Goal: Information Seeking & Learning: Learn about a topic

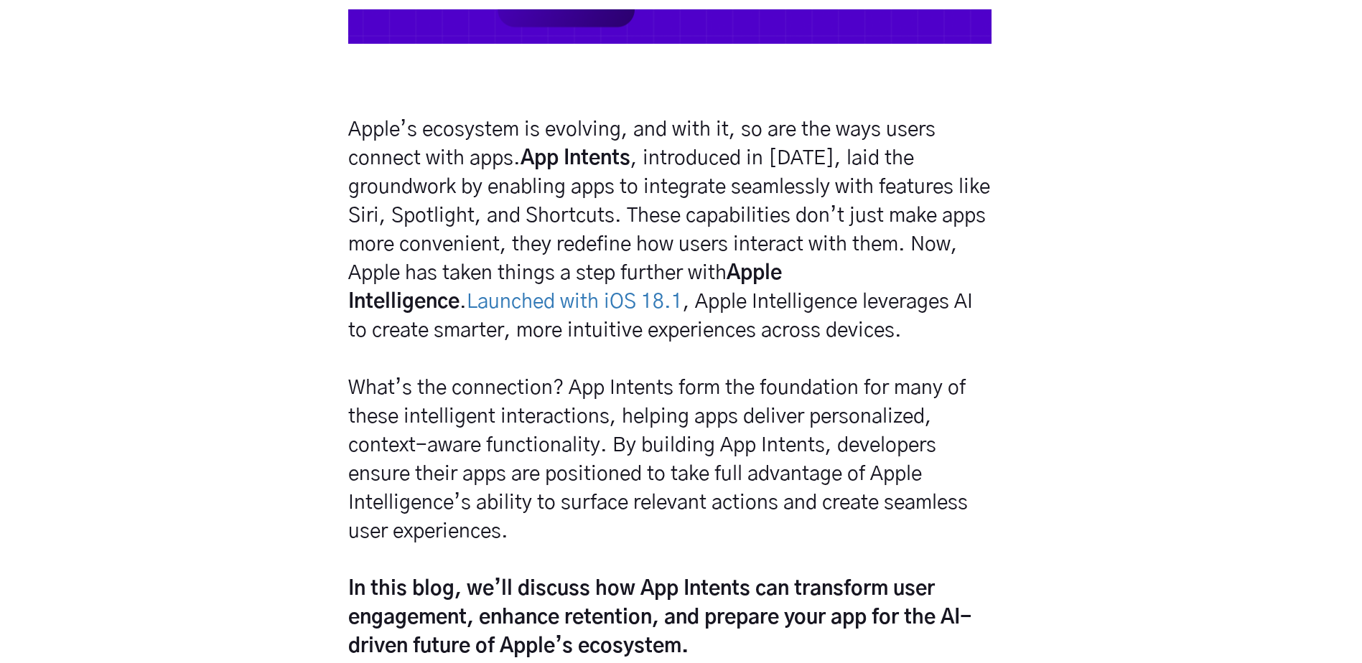
scroll to position [790, 0]
drag, startPoint x: 393, startPoint y: 203, endPoint x: 447, endPoint y: 230, distance: 60.0
click at [447, 230] on h5 "Apple’s ecosystem is evolving, and with it, so are the ways users connect with …" at bounding box center [669, 388] width 643 height 546
drag, startPoint x: 447, startPoint y: 230, endPoint x: 321, endPoint y: 263, distance: 130.8
click at [321, 263] on div "Apple’s ecosystem is evolving, and with it, so are the ways users connect with …" at bounding box center [681, 399] width 1362 height 569
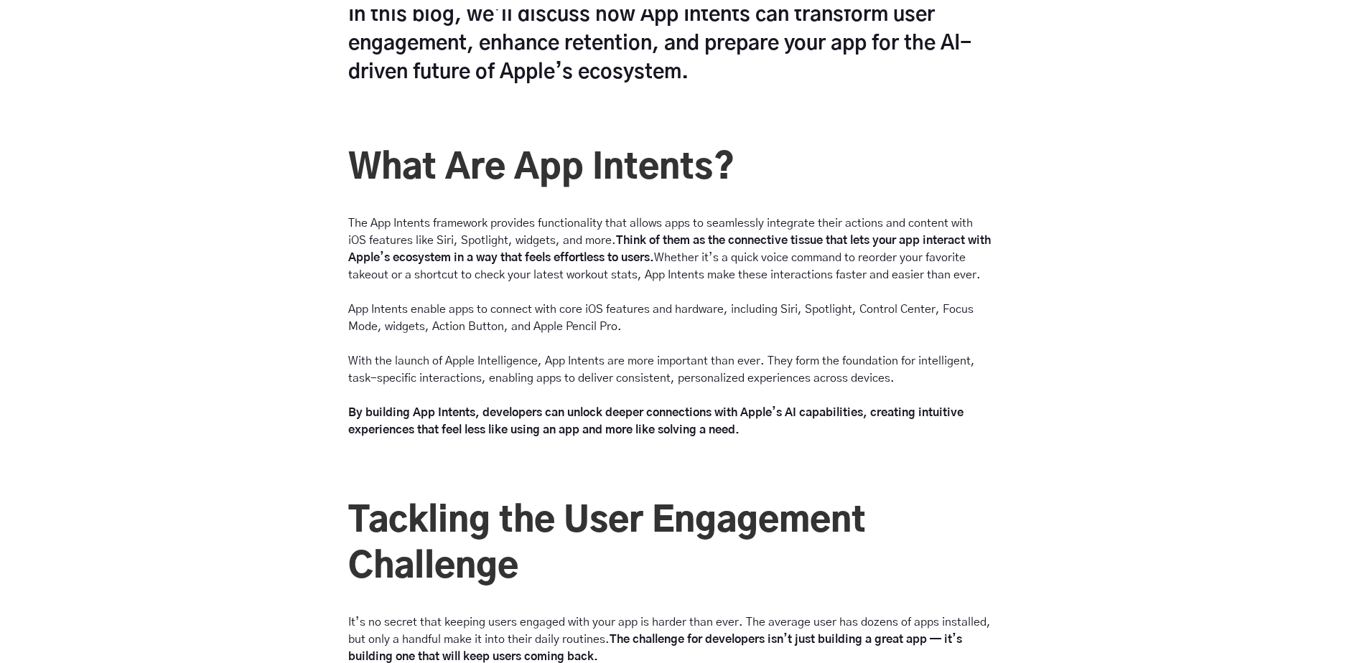
scroll to position [1364, 0]
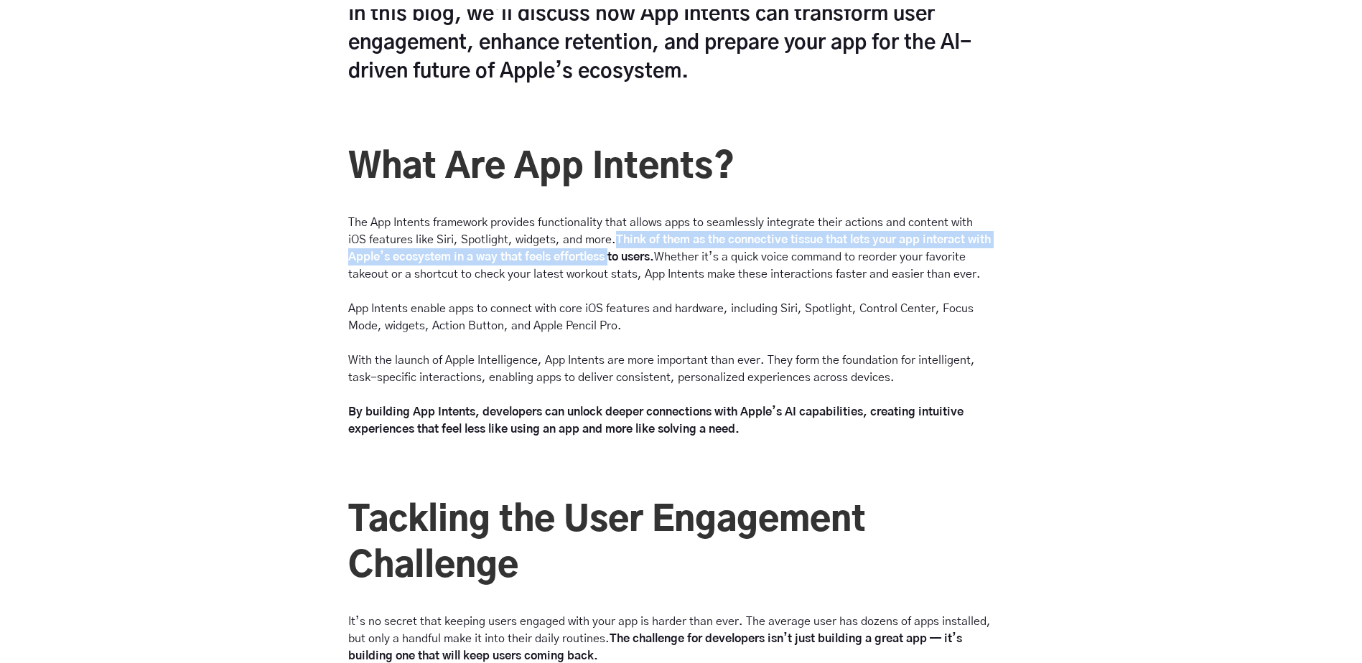
drag, startPoint x: 599, startPoint y: 243, endPoint x: 612, endPoint y: 253, distance: 16.8
click at [612, 253] on strong "Think of them as the connective tissue that lets your app interact with Apple’s…" at bounding box center [669, 248] width 643 height 29
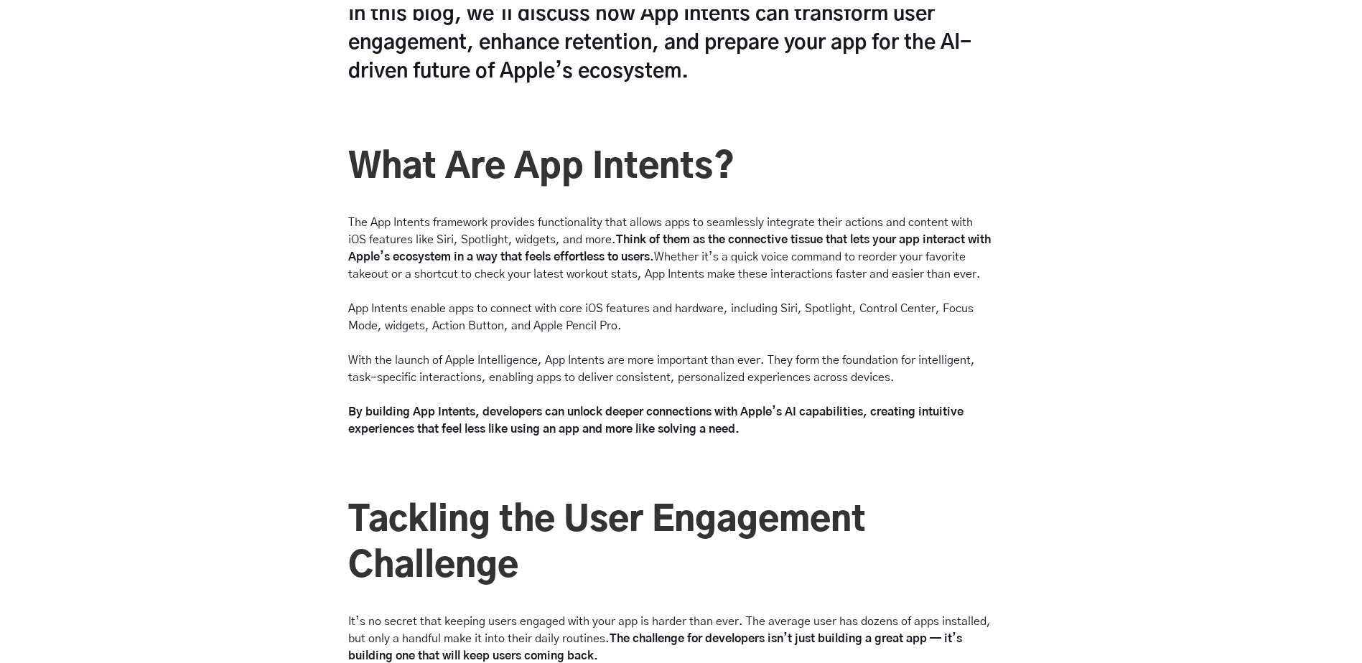
drag, startPoint x: 612, startPoint y: 253, endPoint x: 408, endPoint y: 285, distance: 205.6
click at [408, 285] on div "The App Intents framework provides functionality that allows apps to seamlessly…" at bounding box center [669, 326] width 643 height 224
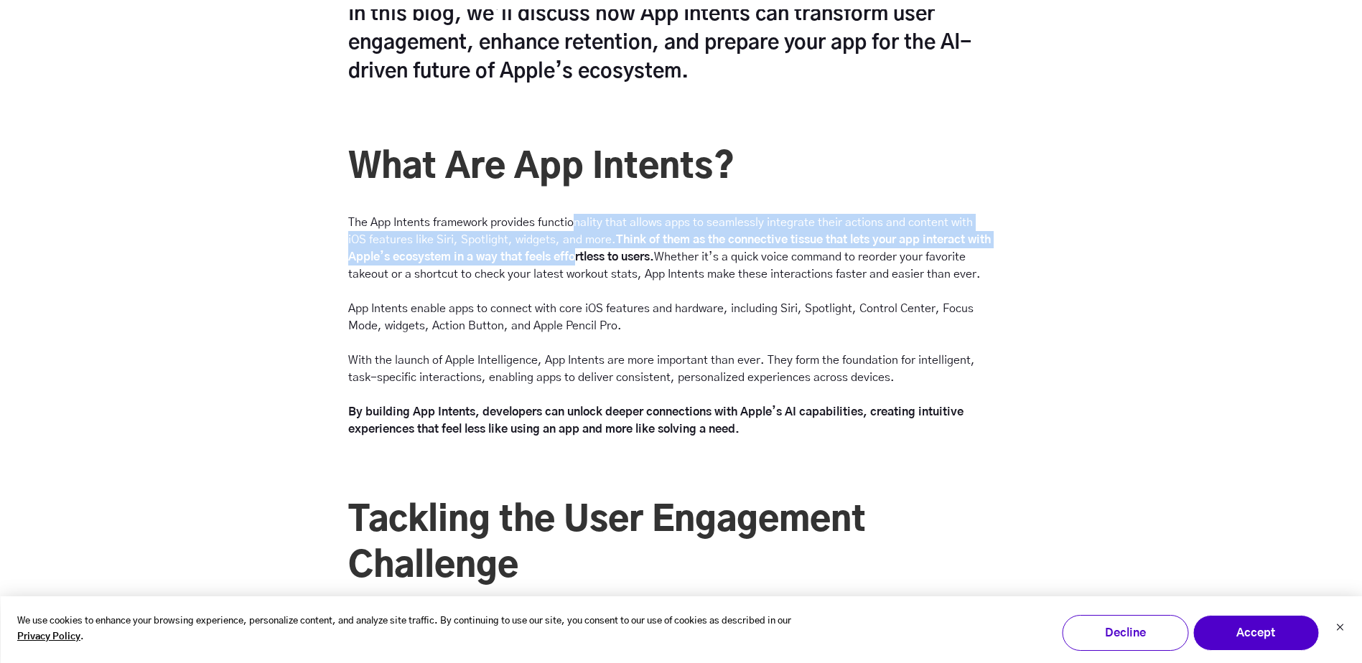
drag, startPoint x: 571, startPoint y: 220, endPoint x: 581, endPoint y: 256, distance: 37.1
click at [581, 256] on p "The App Intents framework provides functionality that allows apps to seamlessly…" at bounding box center [669, 248] width 643 height 69
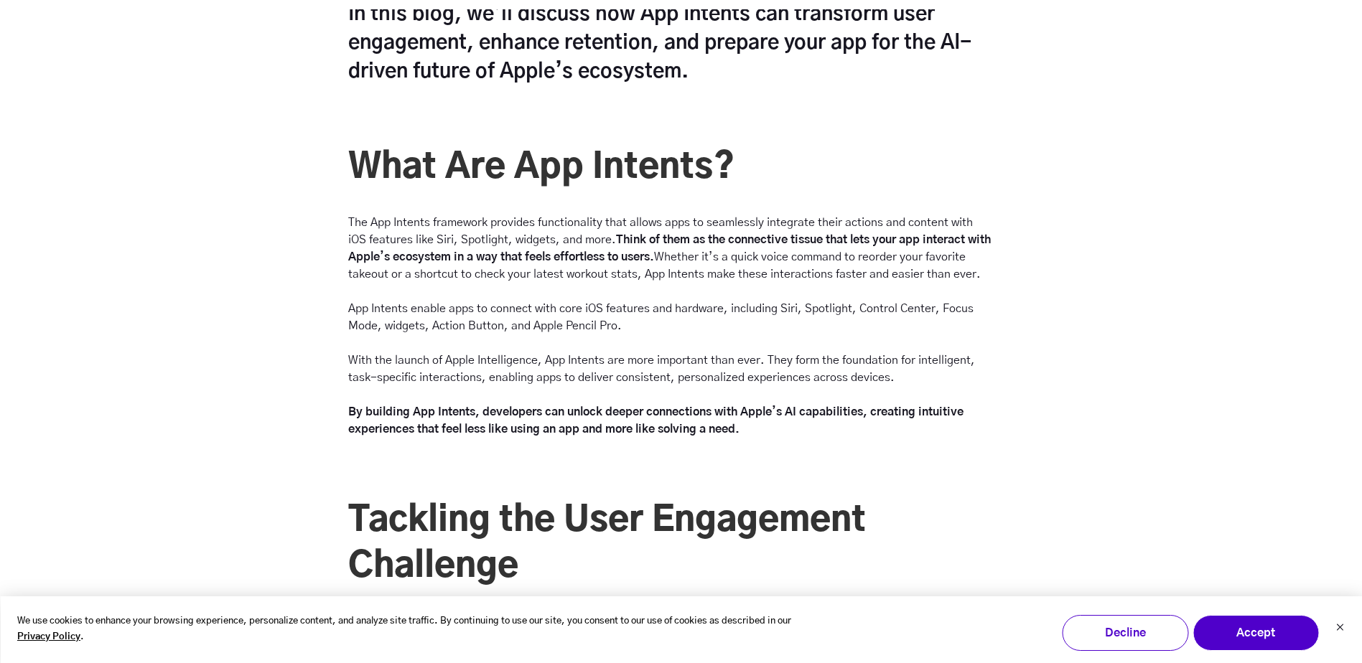
drag, startPoint x: 581, startPoint y: 256, endPoint x: 472, endPoint y: 286, distance: 112.3
click at [472, 286] on div "The App Intents framework provides functionality that allows apps to seamlessly…" at bounding box center [669, 326] width 643 height 224
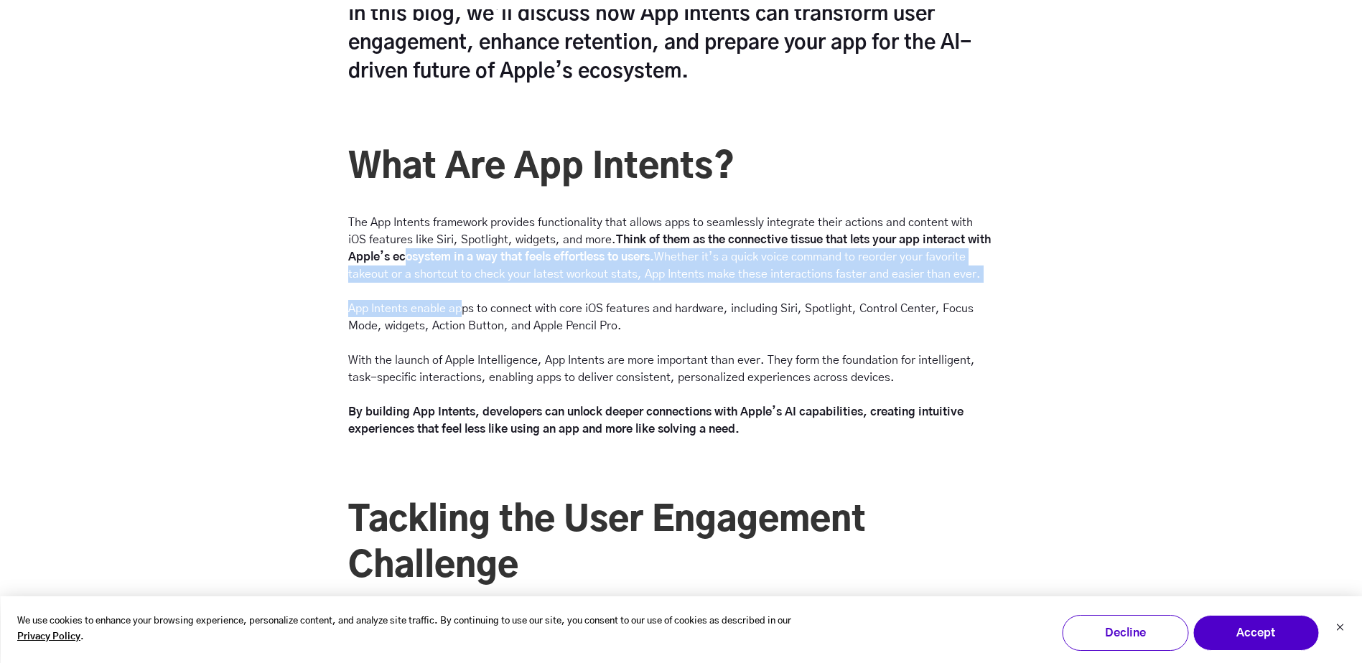
drag, startPoint x: 408, startPoint y: 253, endPoint x: 463, endPoint y: 287, distance: 64.8
click at [463, 287] on div "The App Intents framework provides functionality that allows apps to seamlessly…" at bounding box center [669, 326] width 643 height 224
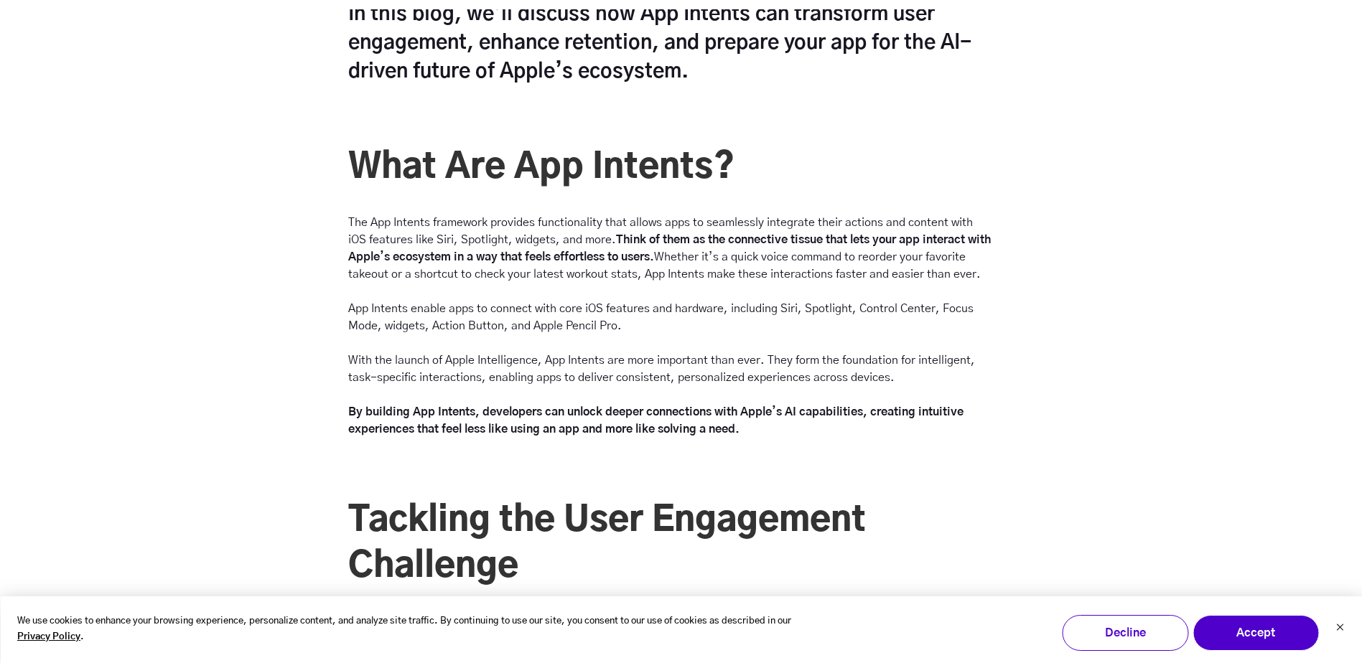
click at [277, 318] on div "What Are App Intents? The App Intents framework provides functionality that all…" at bounding box center [681, 300] width 1362 height 310
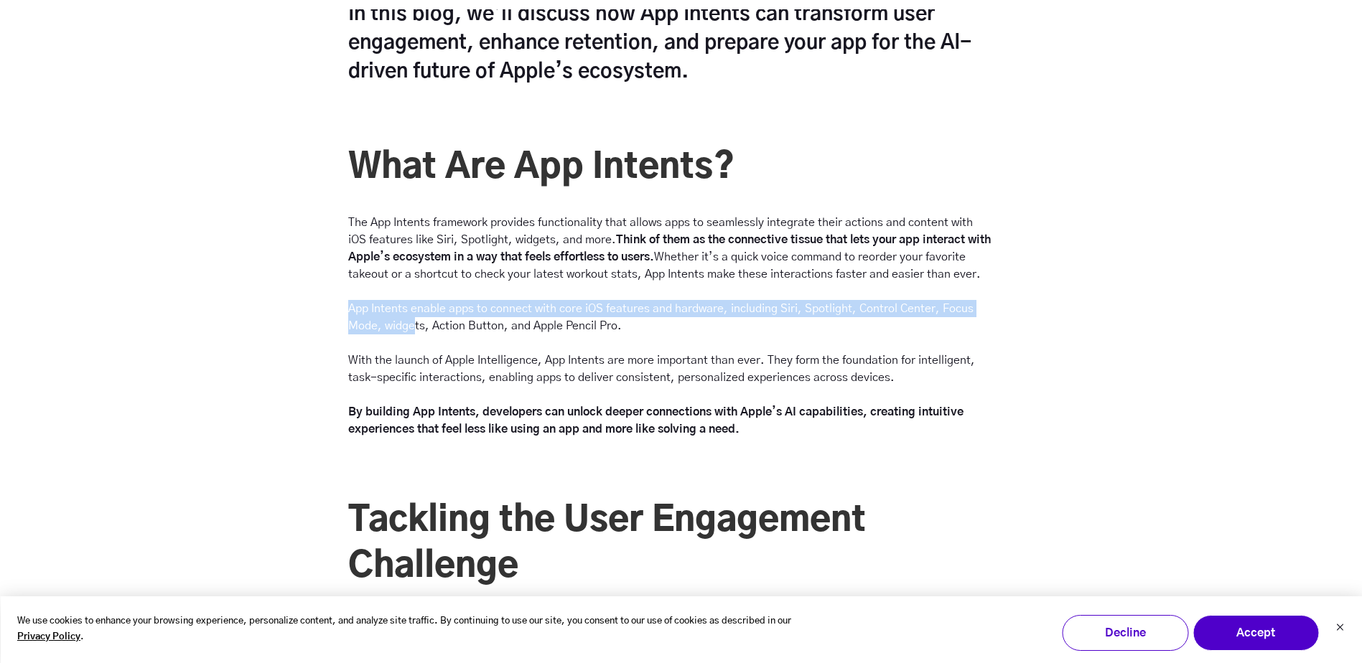
drag, startPoint x: 343, startPoint y: 309, endPoint x: 414, endPoint y: 321, distance: 72.1
click at [414, 321] on div "The App Intents framework provides functionality that allows apps to seamlessly…" at bounding box center [669, 334] width 655 height 241
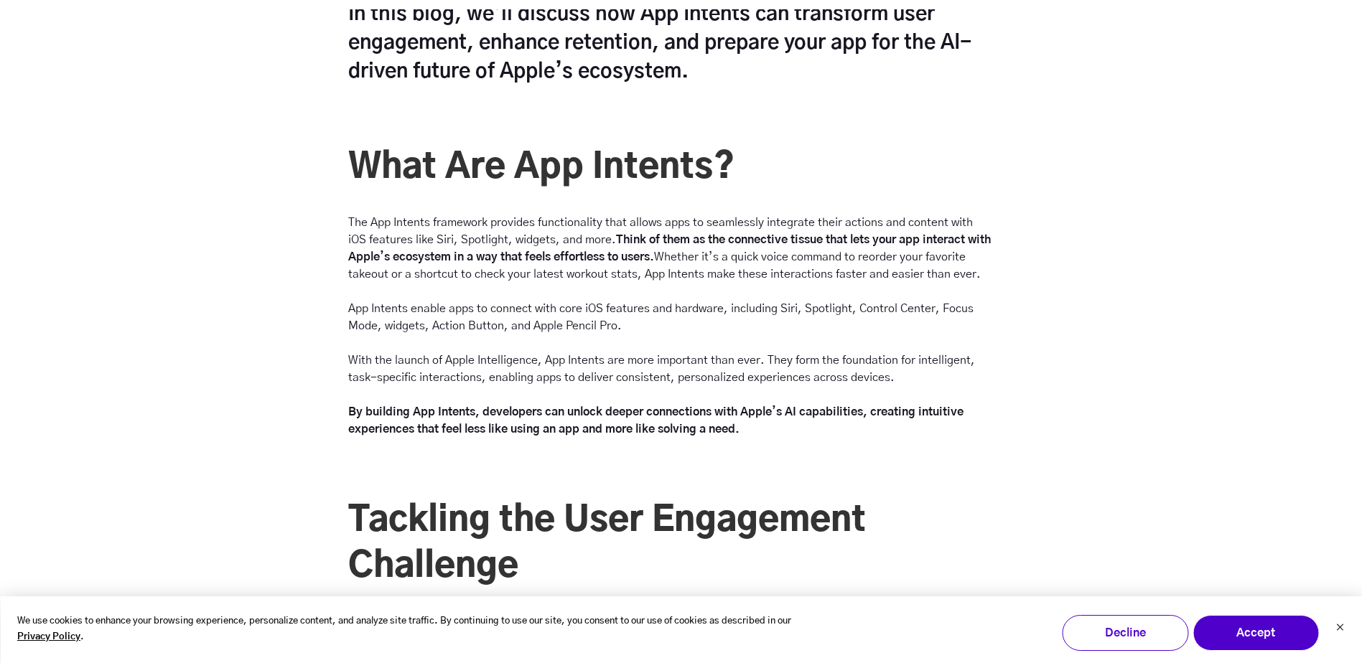
drag, startPoint x: 414, startPoint y: 321, endPoint x: 316, endPoint y: 361, distance: 106.2
click at [316, 361] on div "What Are App Intents? The App Intents framework provides functionality that all…" at bounding box center [681, 300] width 1362 height 310
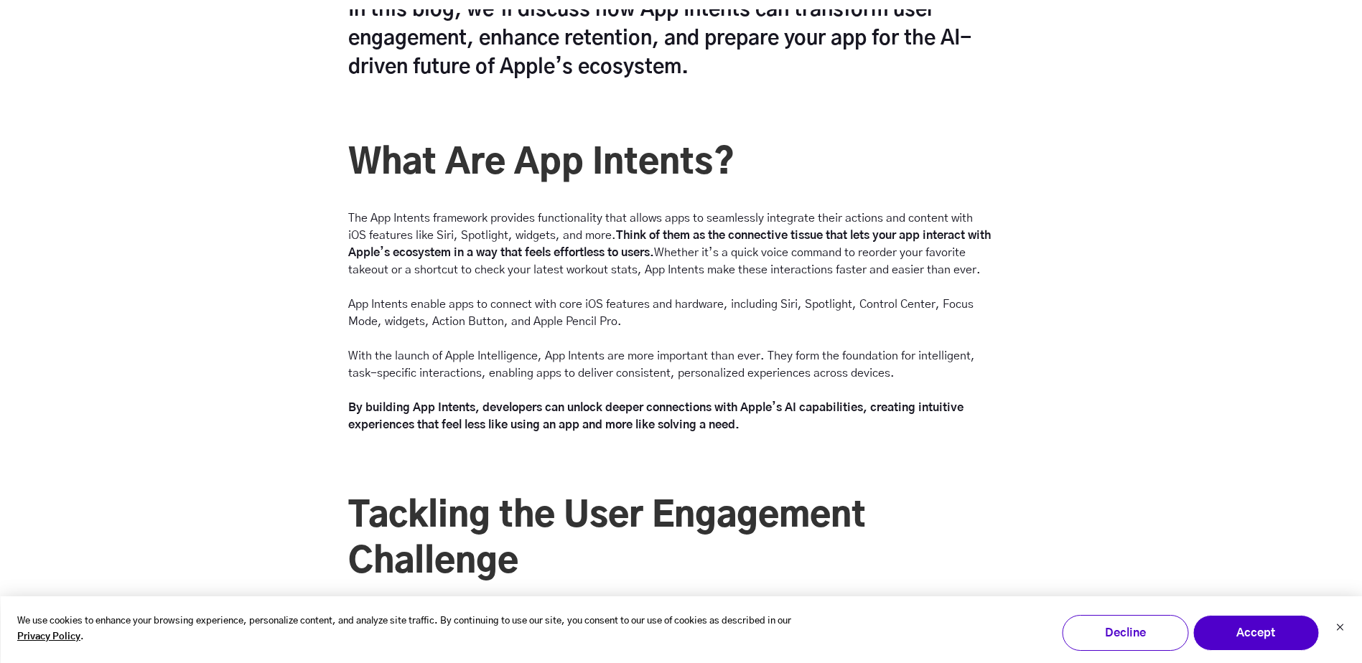
scroll to position [1436, 0]
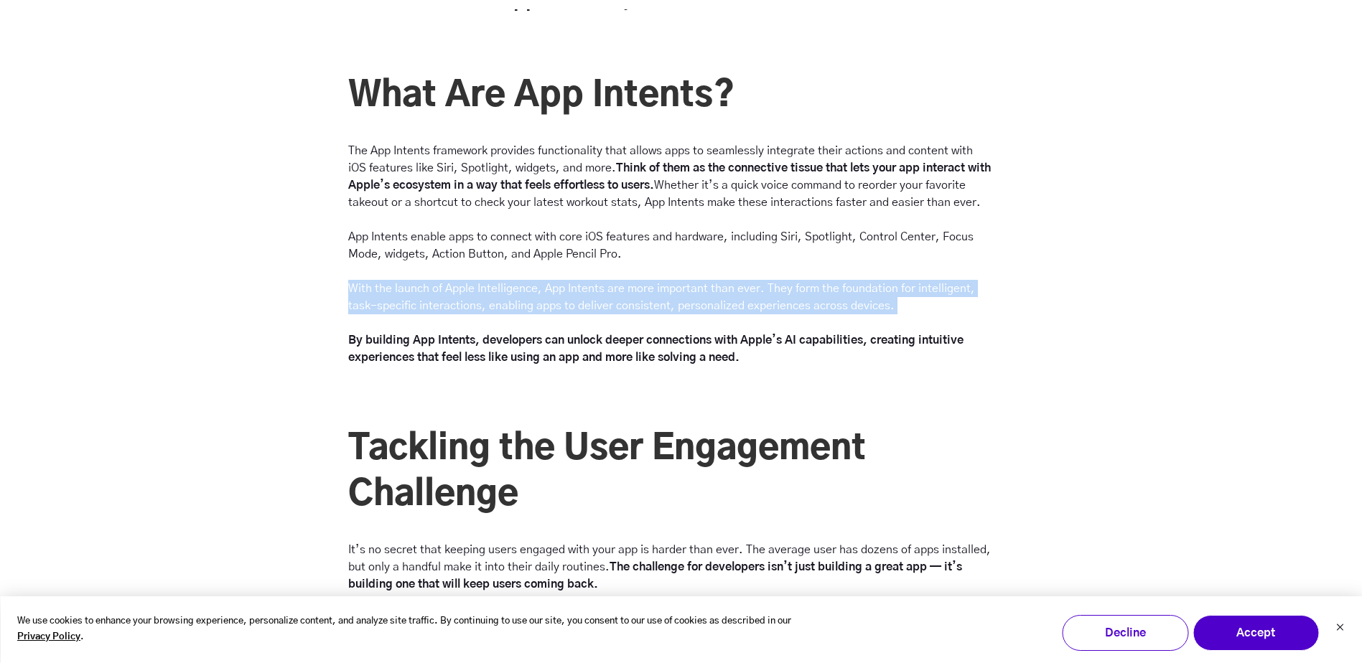
drag, startPoint x: 349, startPoint y: 291, endPoint x: 370, endPoint y: 317, distance: 33.2
click at [370, 317] on p "App Intents enable apps to connect with core iOS features and hardware, includi…" at bounding box center [669, 297] width 643 height 138
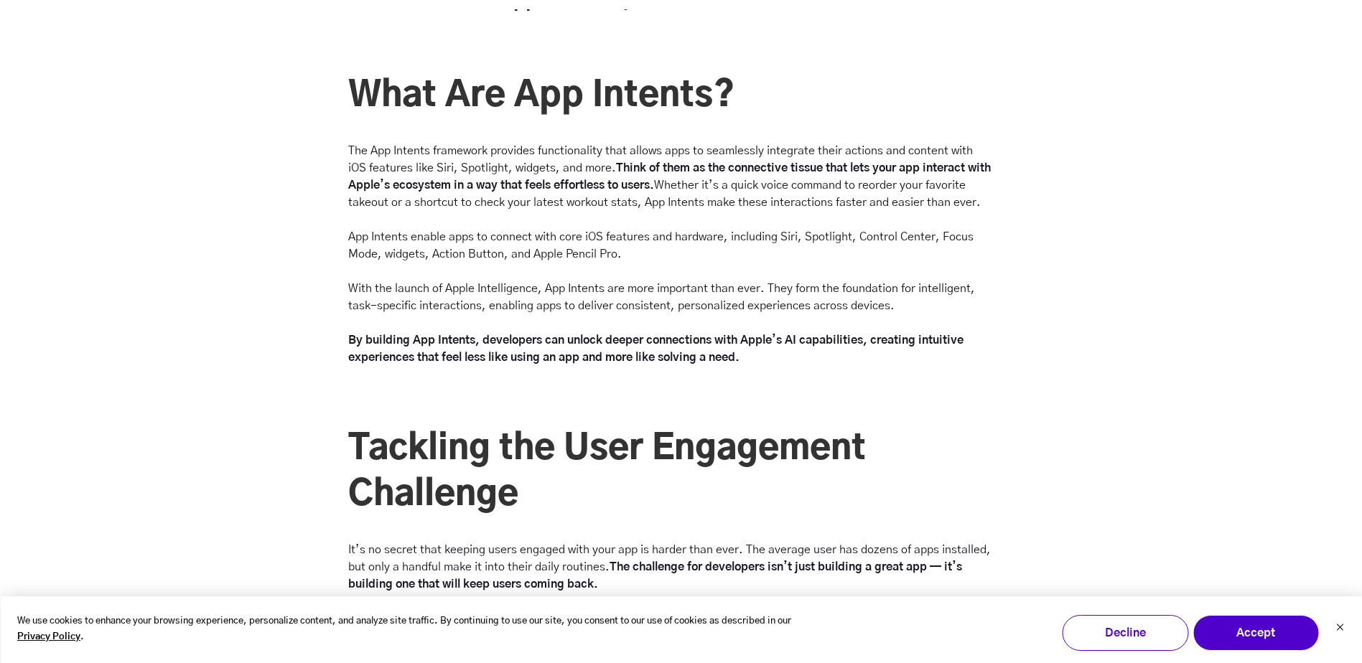
drag, startPoint x: 370, startPoint y: 317, endPoint x: 263, endPoint y: 374, distance: 121.4
click at [263, 374] on div "What Are App Intents? The App Intents framework provides functionality that all…" at bounding box center [681, 228] width 1362 height 310
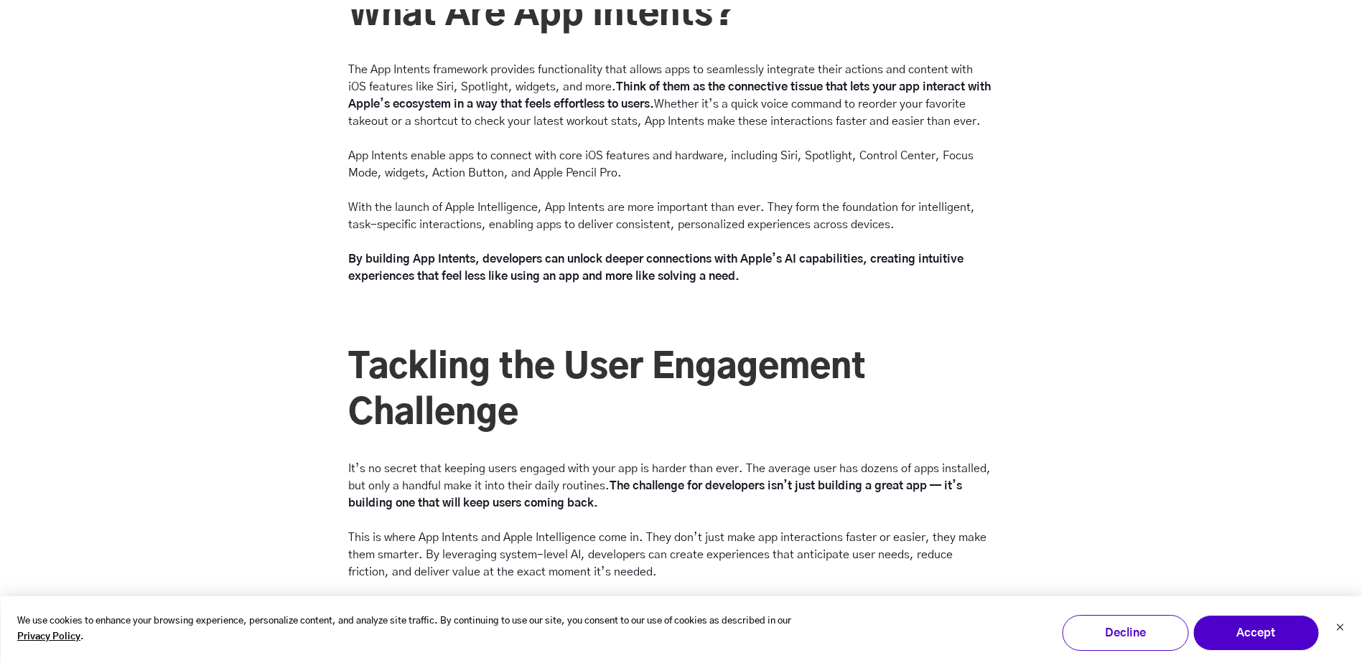
scroll to position [1723, 0]
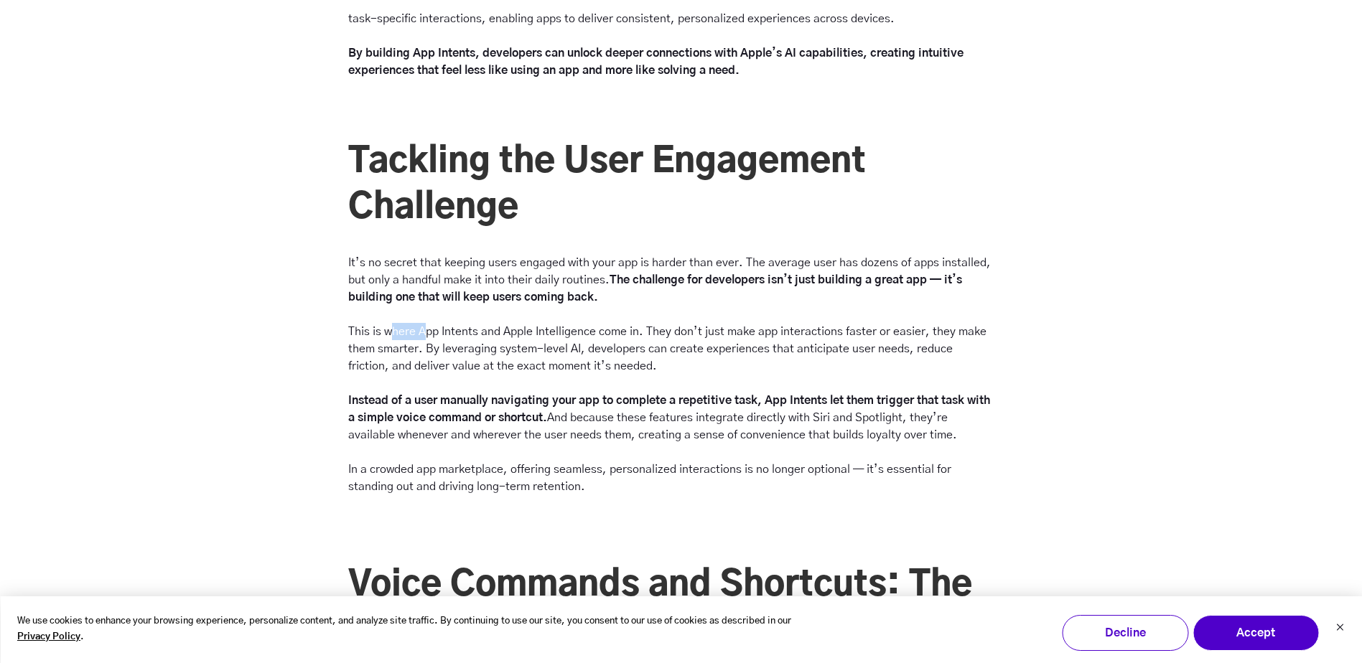
drag, startPoint x: 394, startPoint y: 326, endPoint x: 428, endPoint y: 337, distance: 35.6
click at [428, 337] on p "It’s no secret that keeping users engaged with your app is harder than ever. Th…" at bounding box center [669, 374] width 643 height 241
drag, startPoint x: 428, startPoint y: 337, endPoint x: 301, endPoint y: 372, distance: 131.7
click at [301, 372] on div "Tackling the User Engagement Challenge It’s no secret that keeping users engage…" at bounding box center [681, 325] width 1362 height 373
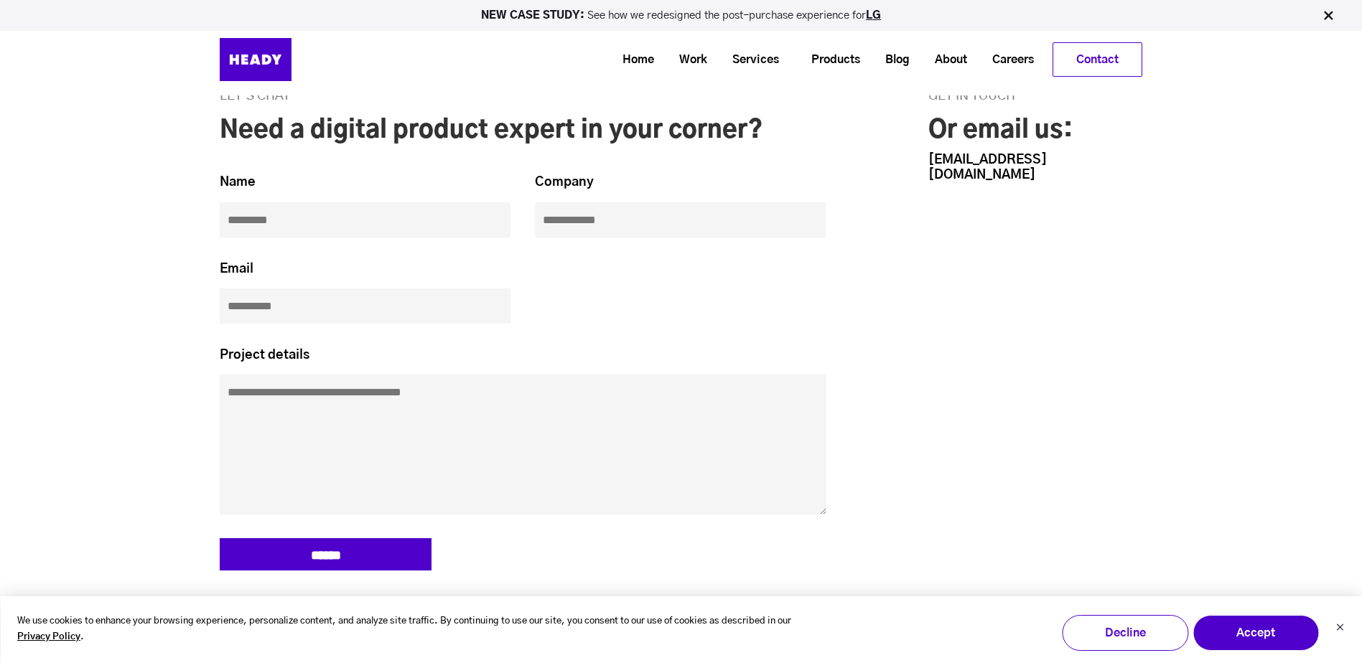
scroll to position [6748, 0]
